Goal: Register for event/course

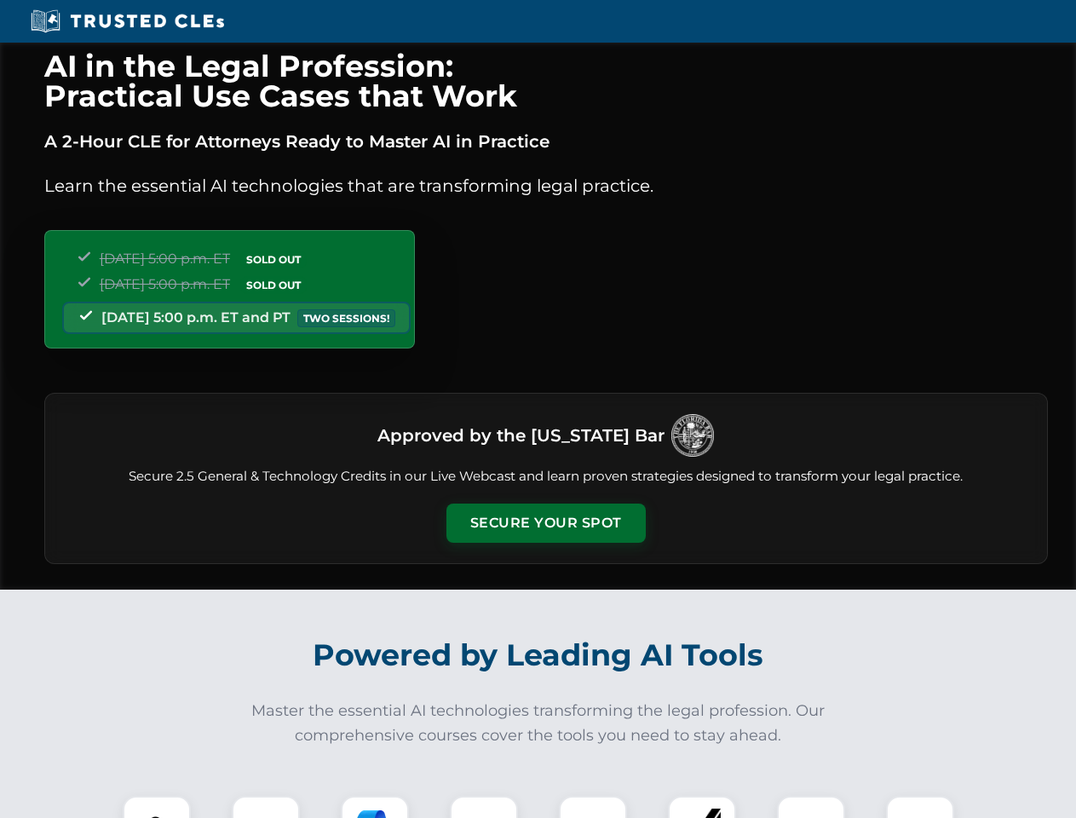
click at [545, 523] on button "Secure Your Spot" at bounding box center [546, 523] width 199 height 39
click at [157, 807] on img at bounding box center [156, 829] width 49 height 49
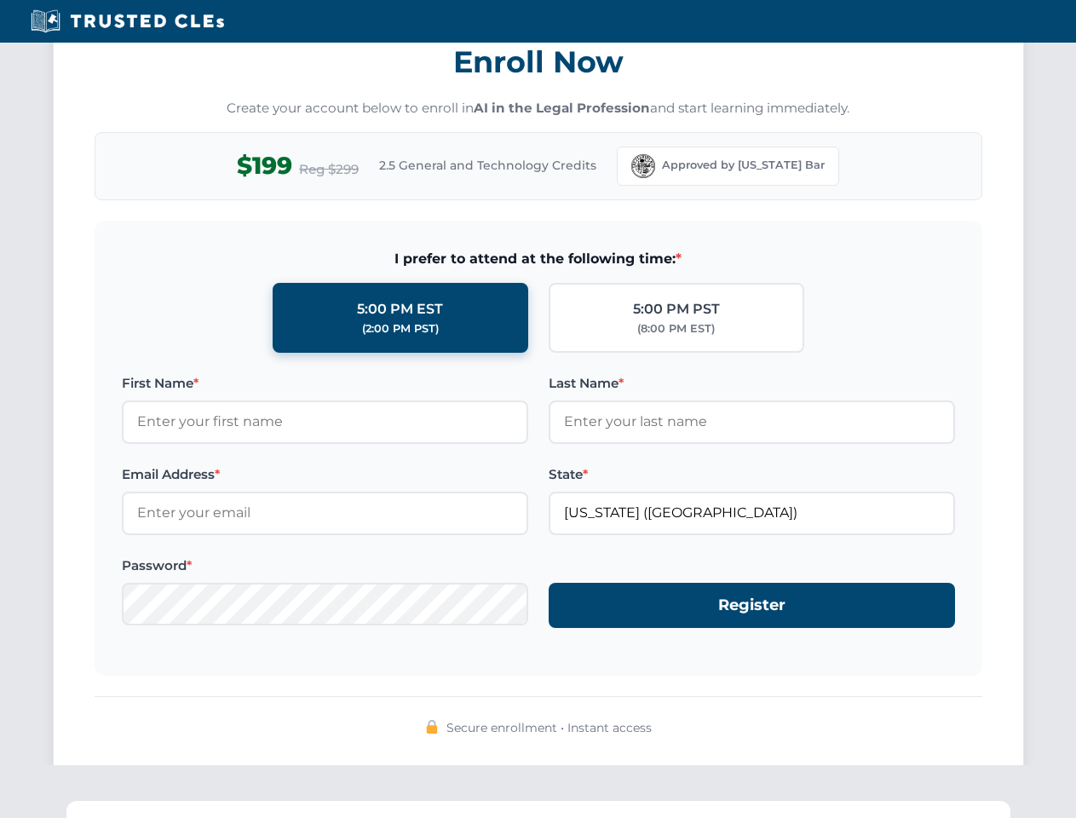
scroll to position [1673, 0]
